Goal: Information Seeking & Learning: Find specific fact

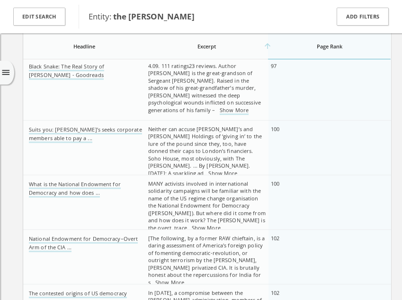
scroll to position [3543, 0]
click at [237, 169] on link "Show More" at bounding box center [223, 173] width 29 height 9
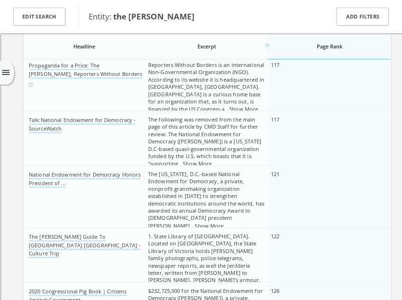
scroll to position [4402, 0]
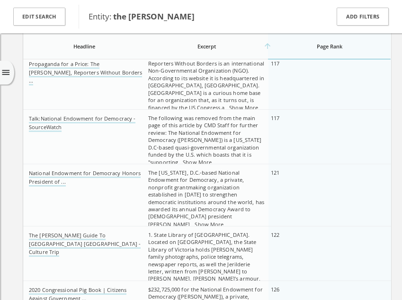
click at [229, 104] on link "Show More" at bounding box center [243, 108] width 29 height 9
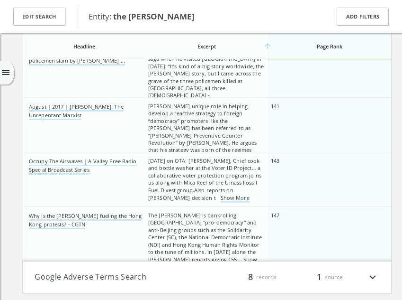
scroll to position [4851, 0]
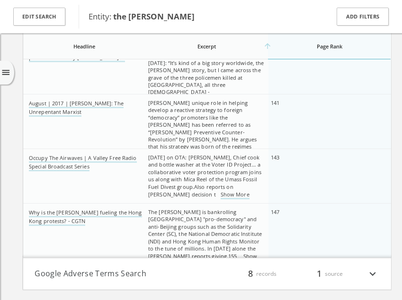
click at [228, 252] on link "Show More" at bounding box center [202, 260] width 109 height 17
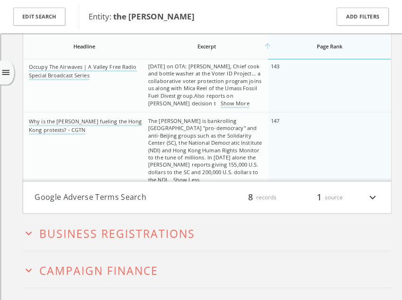
click at [80, 190] on h4 "Google Adverse Terms Search filter_list 8 records 1 source expand_more" at bounding box center [207, 197] width 368 height 31
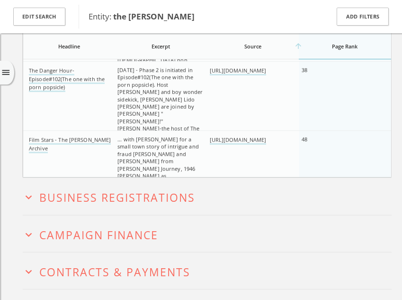
scroll to position [5436, 0]
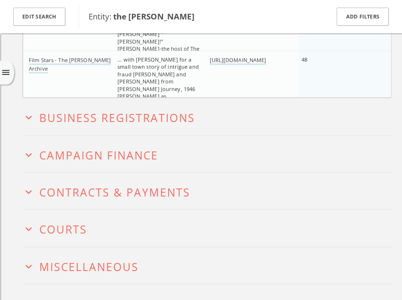
click at [66, 151] on span "Campaign Finance" at bounding box center [99, 154] width 119 height 15
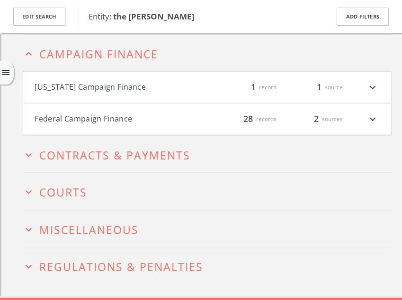
click at [54, 125] on h4 "Federal Campaign Finance filter_list 28 records 2 sources expand_more" at bounding box center [207, 118] width 368 height 31
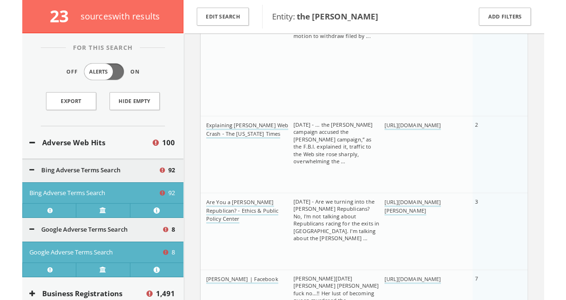
scroll to position [6158, 0]
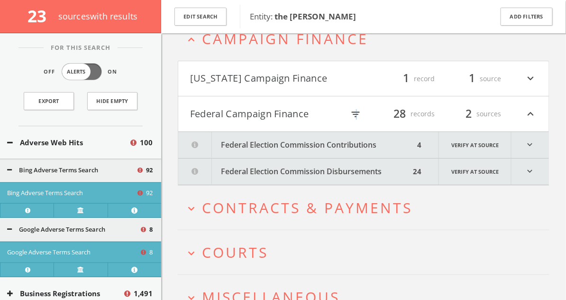
click at [356, 116] on icon "filter_list" at bounding box center [355, 114] width 10 height 10
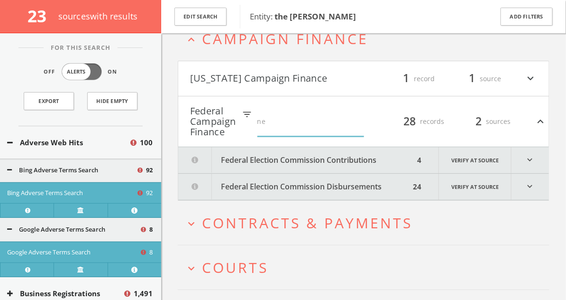
type input "n"
type input "e"
type input "n"
type input "duke"
click at [261, 275] on span "Courts" at bounding box center [235, 266] width 66 height 19
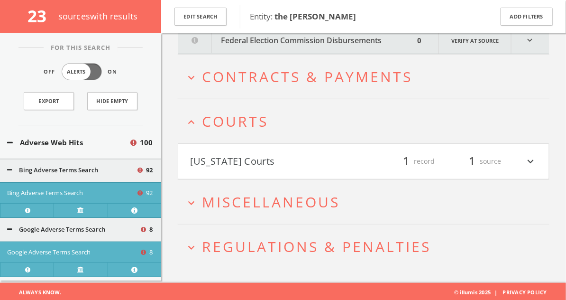
click at [253, 157] on button "[US_STATE] Courts" at bounding box center [276, 161] width 173 height 16
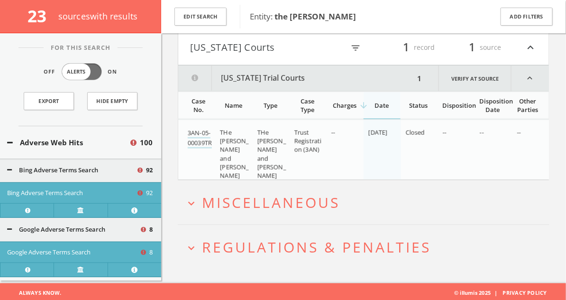
click at [246, 198] on span "Miscellaneous" at bounding box center [271, 201] width 138 height 19
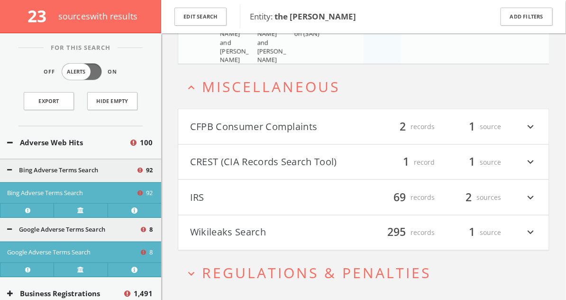
scroll to position [6560, 0]
